Goal: Information Seeking & Learning: Learn about a topic

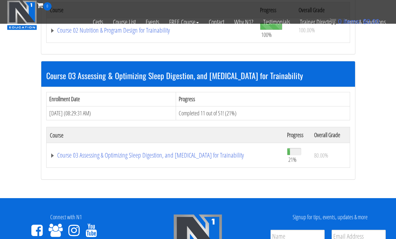
scroll to position [429, 0]
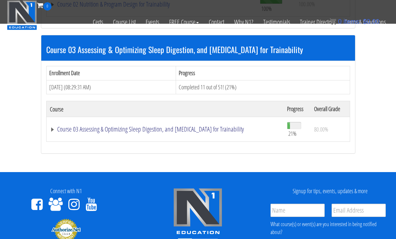
click at [187, 126] on link "Course 03 Assessing & Optimizing Sleep Digestion, and [MEDICAL_DATA] for Traina…" at bounding box center [165, 129] width 231 height 7
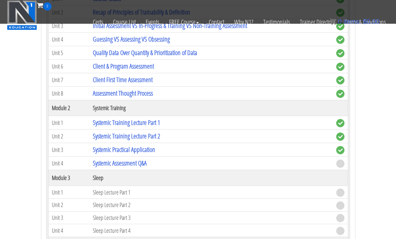
scroll to position [598, 0]
click at [231, 135] on td "Systemic Training Lecture Part 2" at bounding box center [211, 136] width 243 height 14
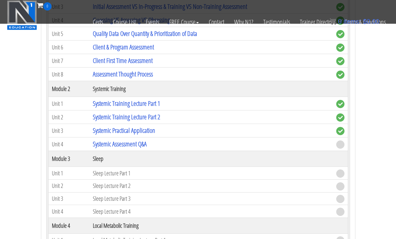
scroll to position [642, 0]
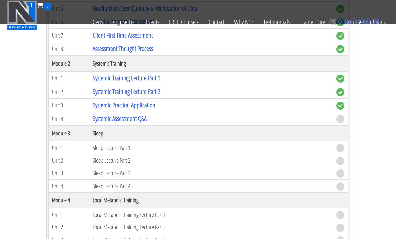
click at [299, 115] on td "Systemic Assessment Q&A" at bounding box center [211, 119] width 243 height 14
click at [136, 115] on link "Systemic Assessment Q&A" at bounding box center [120, 118] width 54 height 9
click at [136, 116] on link "Systemic Assessment Q&A" at bounding box center [120, 118] width 54 height 9
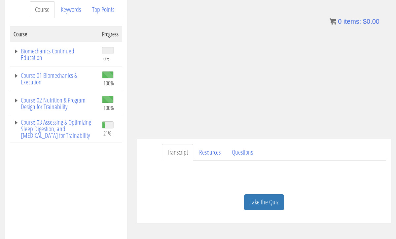
scroll to position [91, 0]
click at [262, 199] on link "Take the Quiz" at bounding box center [264, 202] width 40 height 16
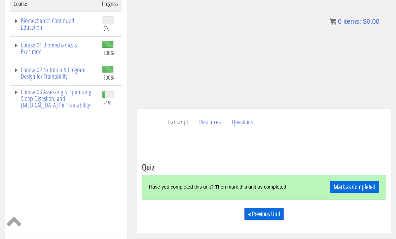
scroll to position [142, 0]
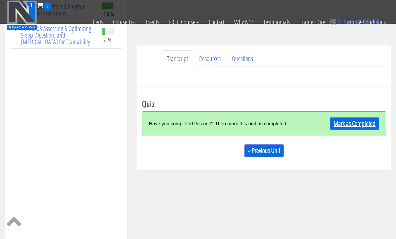
click at [338, 125] on link "Mark as Completed" at bounding box center [354, 124] width 49 height 13
click at [319, 125] on div "Have you completed this unit? Then mark this unit as completed." at bounding box center [234, 124] width 170 height 14
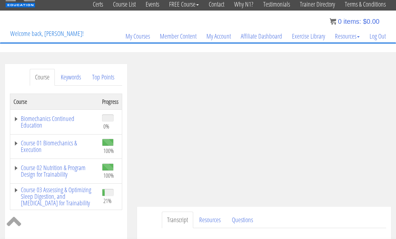
scroll to position [23, 0]
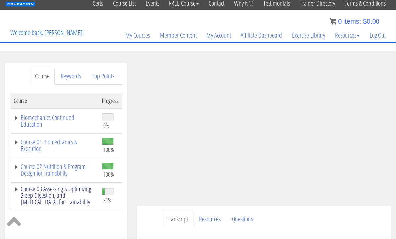
click at [70, 186] on link "Course 03 Assessing & Optimizing Sleep Digestion, and [MEDICAL_DATA] for Traina…" at bounding box center [55, 196] width 82 height 20
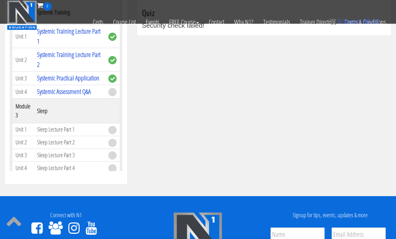
scroll to position [139, 0]
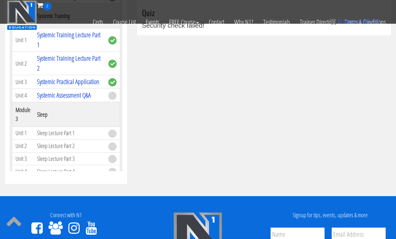
click at [117, 96] on td at bounding box center [112, 96] width 15 height 14
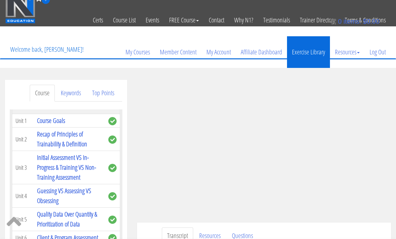
scroll to position [11, 0]
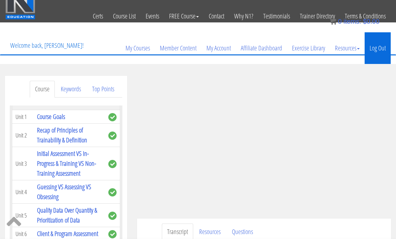
click at [373, 47] on link "Log Out" at bounding box center [378, 48] width 26 height 32
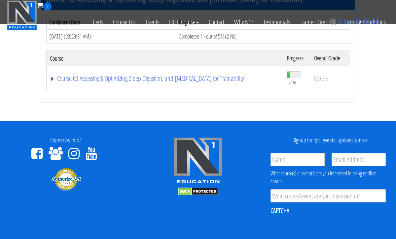
scroll to position [480, 0]
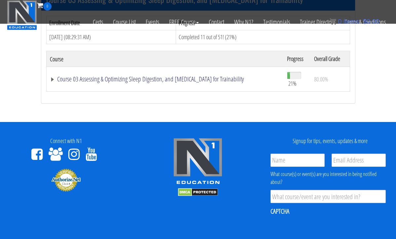
click at [179, 76] on link "Course 03 Assessing & Optimizing Sleep Digestion, and [MEDICAL_DATA] for Traina…" at bounding box center [165, 79] width 231 height 7
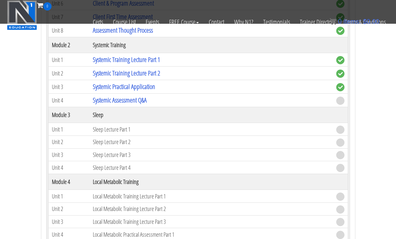
scroll to position [661, 0]
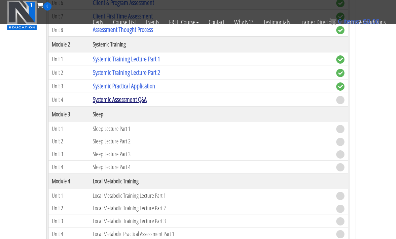
click at [146, 95] on link "Systemic Assessment Q&A" at bounding box center [120, 99] width 54 height 9
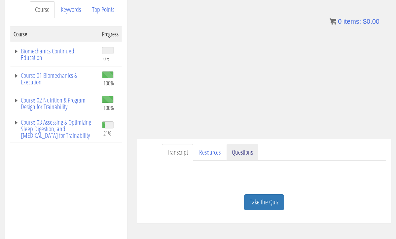
scroll to position [90, 0]
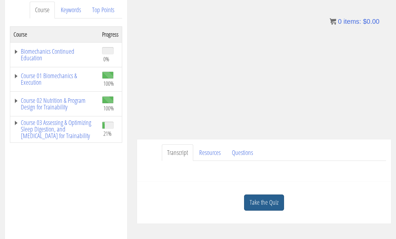
click at [268, 201] on link "Take the Quiz" at bounding box center [264, 203] width 40 height 16
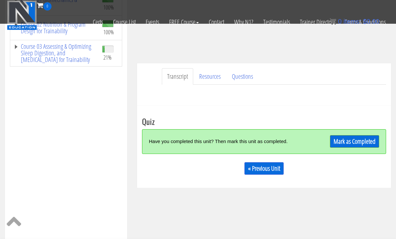
scroll to position [125, 0]
click at [364, 140] on link "Mark as Completed" at bounding box center [354, 141] width 49 height 13
click at [364, 140] on div "Mark as Completed" at bounding box center [349, 141] width 60 height 14
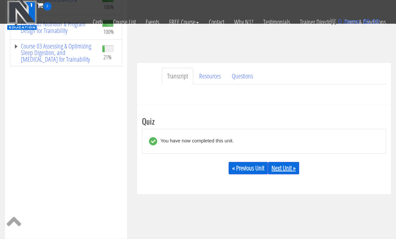
click at [295, 167] on link "Next Unit »" at bounding box center [283, 168] width 31 height 13
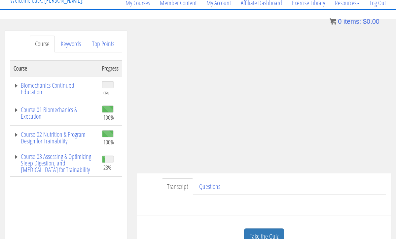
scroll to position [72, 0]
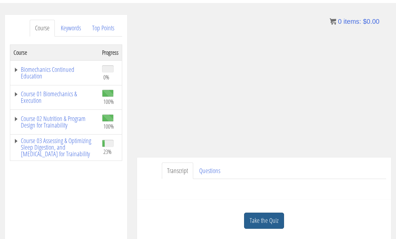
click at [272, 218] on link "Take the Quiz" at bounding box center [264, 221] width 40 height 16
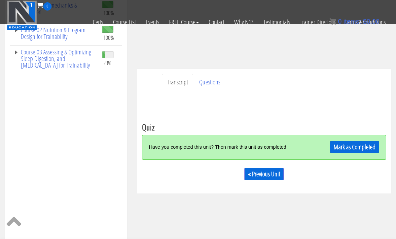
scroll to position [122, 0]
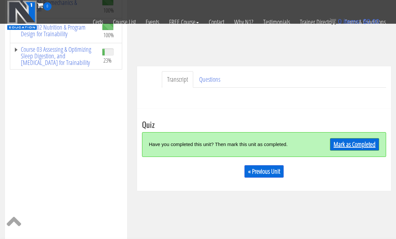
click at [344, 141] on link "Mark as Completed" at bounding box center [354, 144] width 49 height 13
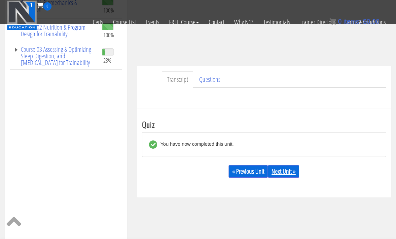
click at [285, 168] on link "Next Unit »" at bounding box center [283, 171] width 31 height 13
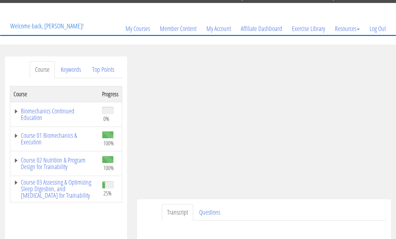
scroll to position [31, 0]
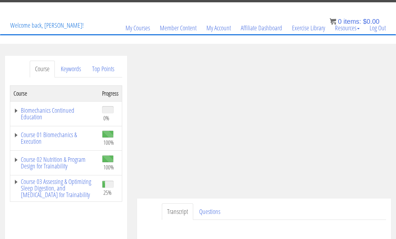
click at [357, 211] on ul "Transcript Questions" at bounding box center [274, 212] width 224 height 17
click at [356, 208] on ul "Transcript Questions" at bounding box center [274, 212] width 224 height 17
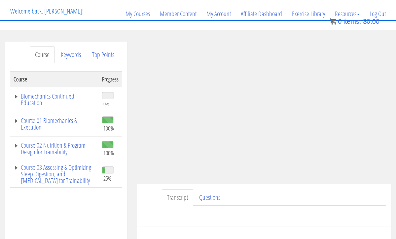
scroll to position [45, 0]
